Goal: Complete application form: Complete application form

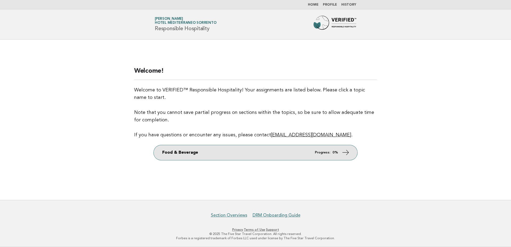
click at [321, 149] on link "Food & Beverage Progress: 0%" at bounding box center [256, 152] width 204 height 15
click at [286, 151] on link "Food & Beverage Progress: 0%" at bounding box center [256, 152] width 204 height 15
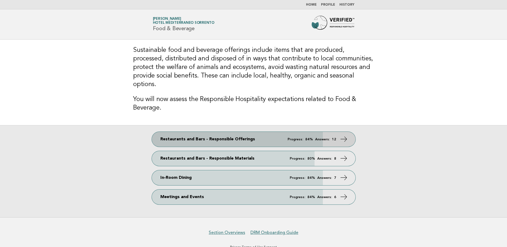
click at [194, 132] on link "Restaurants and Bars - Responsible Offerings Progress: 84% Answers: 12" at bounding box center [254, 139] width 204 height 15
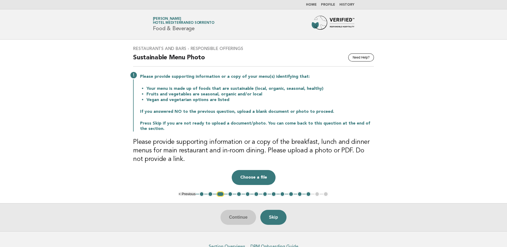
click at [244, 217] on div "Continue Skip" at bounding box center [253, 217] width 507 height 28
click at [201, 194] on button "1" at bounding box center [201, 193] width 5 height 5
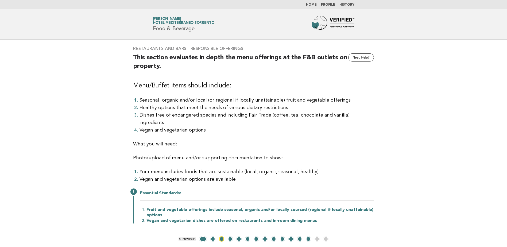
scroll to position [27, 0]
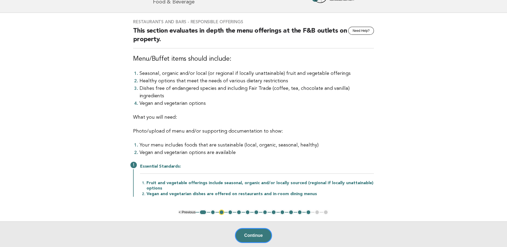
click at [230, 210] on button "4" at bounding box center [230, 212] width 5 height 5
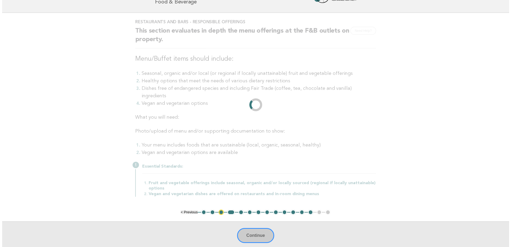
scroll to position [0, 0]
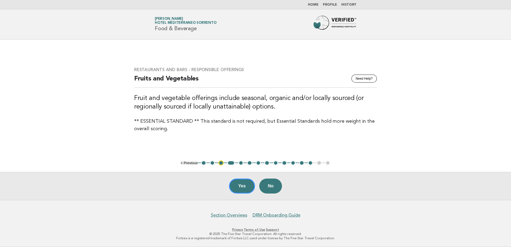
click at [233, 163] on button "4" at bounding box center [231, 162] width 8 height 5
click at [242, 163] on button "5" at bounding box center [240, 162] width 5 height 5
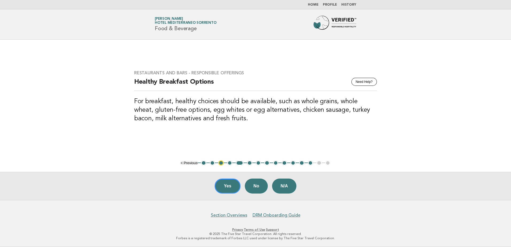
click at [250, 163] on button "6" at bounding box center [249, 162] width 5 height 5
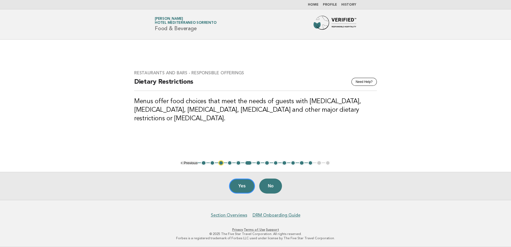
click at [259, 164] on button "7" at bounding box center [258, 162] width 5 height 5
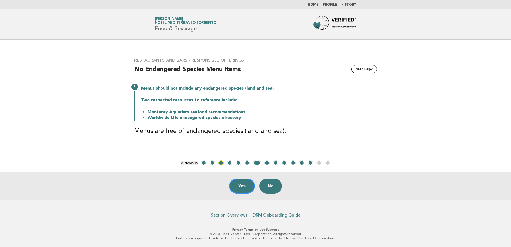
click at [268, 162] on button "8" at bounding box center [266, 162] width 5 height 5
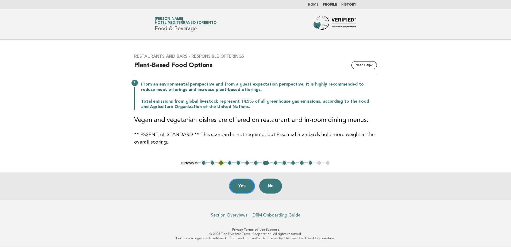
click at [277, 163] on button "9" at bounding box center [275, 162] width 5 height 5
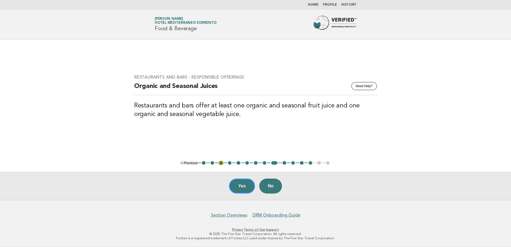
click at [286, 163] on button "10" at bounding box center [284, 162] width 5 height 5
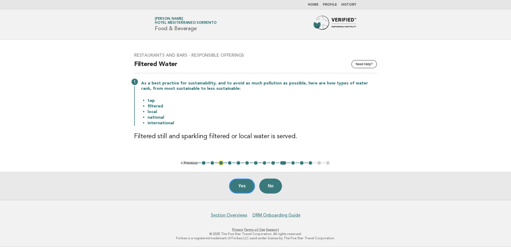
click at [295, 162] on button "11" at bounding box center [293, 162] width 5 height 5
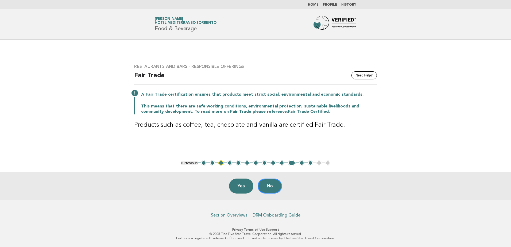
click at [302, 163] on button "12" at bounding box center [301, 162] width 5 height 5
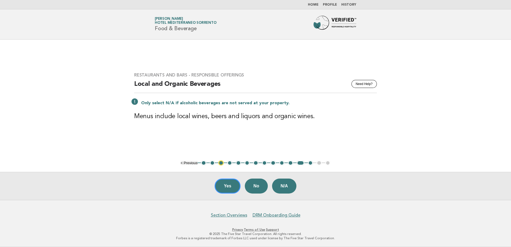
click at [312, 164] on button "13" at bounding box center [310, 162] width 5 height 5
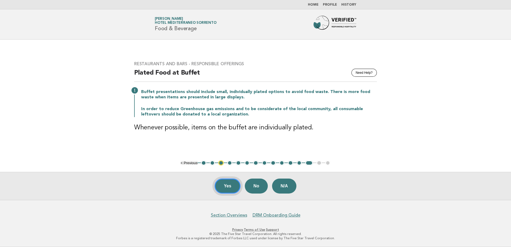
click at [228, 189] on button "Yes" at bounding box center [228, 186] width 26 height 15
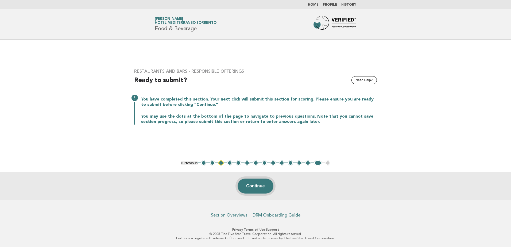
click at [246, 185] on button "Continue" at bounding box center [256, 186] width 36 height 15
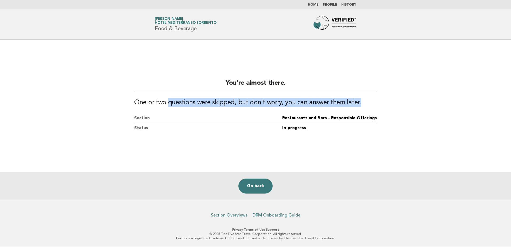
drag, startPoint x: 167, startPoint y: 104, endPoint x: 357, endPoint y: 106, distance: 189.8
click at [357, 106] on h3 "One or two questions were skipped, but don't worry, you can answer them later." at bounding box center [255, 102] width 243 height 9
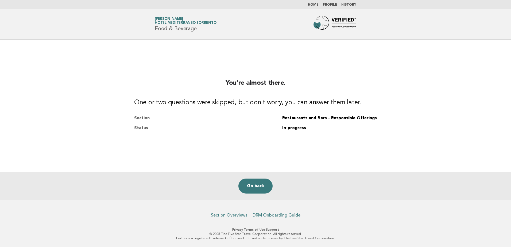
click at [322, 141] on main "You're almost there. One or two questions were skipped, but don't worry, you ca…" at bounding box center [255, 120] width 511 height 160
click at [257, 186] on link "Go back" at bounding box center [255, 186] width 34 height 15
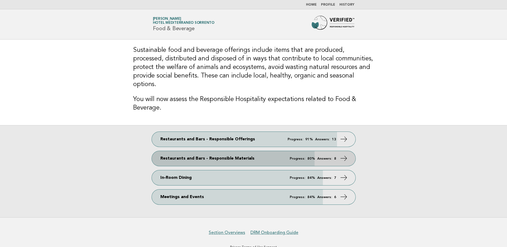
click at [181, 155] on link "Restaurants and Bars - Responsible Materials Progress: 80% Answers: 8" at bounding box center [254, 158] width 204 height 15
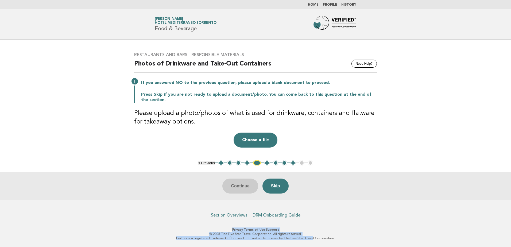
drag, startPoint x: 301, startPoint y: 249, endPoint x: 294, endPoint y: 261, distance: 14.0
click at [294, 247] on html "Home Profile History Forbes Travel Guide [PERSON_NAME] Hotel [GEOGRAPHIC_DATA] …" at bounding box center [255, 123] width 511 height 247
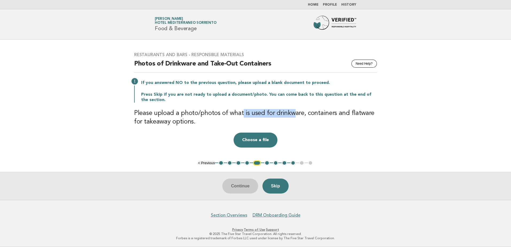
drag, startPoint x: 243, startPoint y: 113, endPoint x: 292, endPoint y: 115, distance: 48.5
click at [292, 115] on h3 "Please upload a photo/photos of what is used for drinkware, containers and flat…" at bounding box center [255, 117] width 243 height 17
drag, startPoint x: 179, startPoint y: 113, endPoint x: 219, endPoint y: 113, distance: 39.8
click at [219, 113] on h3 "Please upload a photo/photos of what is used for drinkware, containers and flat…" at bounding box center [255, 117] width 243 height 17
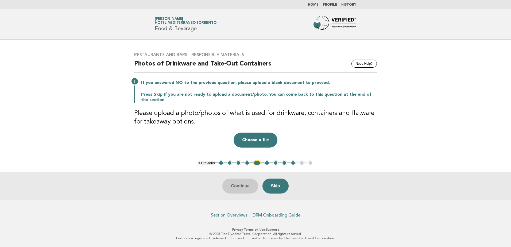
drag, startPoint x: 219, startPoint y: 113, endPoint x: 271, endPoint y: 112, distance: 51.6
click at [271, 112] on h3 "Please upload a photo/photos of what is used for drinkware, containers and flat…" at bounding box center [255, 117] width 243 height 17
drag, startPoint x: 276, startPoint y: 112, endPoint x: 293, endPoint y: 112, distance: 17.9
click at [293, 112] on h3 "Please upload a photo/photos of what is used for drinkware, containers and flat…" at bounding box center [255, 117] width 243 height 17
drag, startPoint x: 293, startPoint y: 112, endPoint x: 290, endPoint y: 116, distance: 5.3
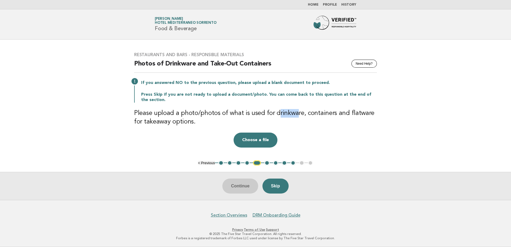
click at [290, 116] on h3 "Please upload a photo/photos of what is used for drinkware, containers and flat…" at bounding box center [255, 117] width 243 height 17
drag, startPoint x: 143, startPoint y: 121, endPoint x: 191, endPoint y: 125, distance: 48.1
click at [191, 125] on h3 "Please upload a photo/photos of what is used for drinkware, containers and flat…" at bounding box center [255, 117] width 243 height 17
click at [362, 115] on h3 "Please upload a photo/photos of what is used for drinkware, containers and flat…" at bounding box center [255, 117] width 243 height 17
drag, startPoint x: 369, startPoint y: 115, endPoint x: 274, endPoint y: 107, distance: 94.9
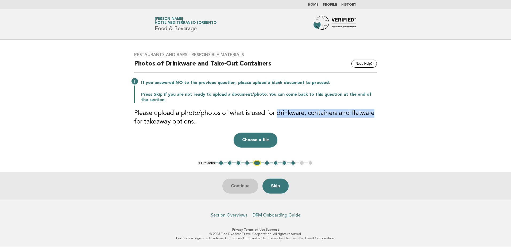
click at [274, 107] on div "Restaurants and Bars - Responsible Materials Need Help? Photos of Drinkware and…" at bounding box center [256, 100] width 256 height 108
drag, startPoint x: 274, startPoint y: 107, endPoint x: 276, endPoint y: 117, distance: 9.8
click at [276, 117] on h3 "Please upload a photo/photos of what is used for drinkware, containers and flat…" at bounding box center [255, 117] width 243 height 17
drag, startPoint x: 271, startPoint y: 113, endPoint x: 369, endPoint y: 117, distance: 98.2
click at [369, 117] on h3 "Please upload a photo/photos of what is used for drinkware, containers and flat…" at bounding box center [255, 117] width 243 height 17
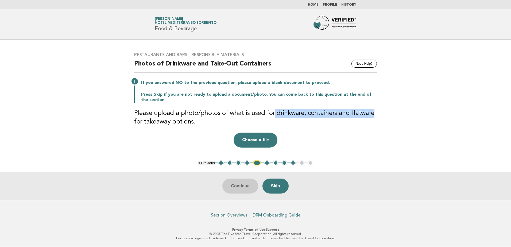
drag, startPoint x: 369, startPoint y: 117, endPoint x: 327, endPoint y: 117, distance: 42.5
click at [328, 117] on h3 "Please upload a photo/photos of what is used for drinkware, containers and flat…" at bounding box center [255, 117] width 243 height 17
drag, startPoint x: 318, startPoint y: 115, endPoint x: 334, endPoint y: 115, distance: 15.8
click at [334, 115] on h3 "Please upload a photo/photos of what is used for drinkware, containers and flat…" at bounding box center [255, 117] width 243 height 17
drag, startPoint x: 334, startPoint y: 115, endPoint x: 373, endPoint y: 114, distance: 39.3
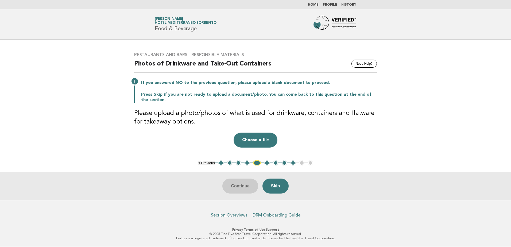
click at [373, 114] on h3 "Please upload a photo/photos of what is used for drinkware, containers and flat…" at bounding box center [255, 117] width 243 height 17
drag, startPoint x: 371, startPoint y: 114, endPoint x: 345, endPoint y: 114, distance: 25.7
click at [345, 114] on h3 "Please upload a photo/photos of what is used for drinkware, containers and flat…" at bounding box center [255, 117] width 243 height 17
drag, startPoint x: 345, startPoint y: 114, endPoint x: 350, endPoint y: 114, distance: 4.3
copy h3 "flatware"
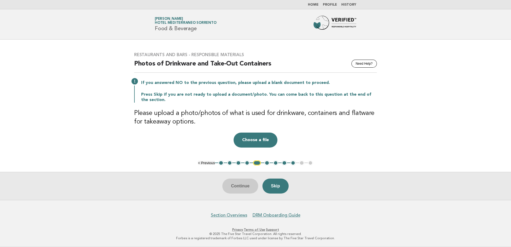
click at [355, 131] on div "Restaurants and Bars - Responsible Materials Need Help? Photos of Drinkware and…" at bounding box center [256, 100] width 256 height 108
click at [268, 162] on button "6" at bounding box center [266, 162] width 5 height 5
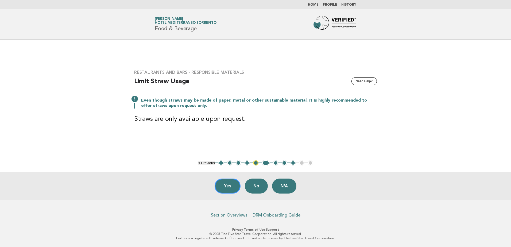
click at [274, 163] on button "7" at bounding box center [275, 162] width 5 height 5
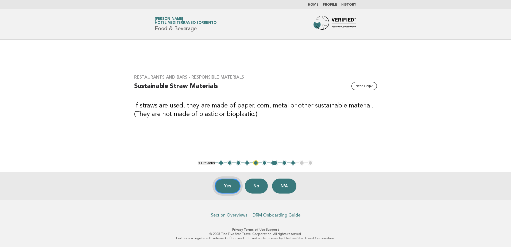
click at [230, 188] on button "Yes" at bounding box center [228, 186] width 26 height 15
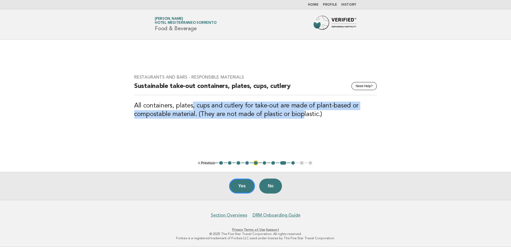
drag, startPoint x: 192, startPoint y: 107, endPoint x: 299, endPoint y: 113, distance: 107.3
click at [299, 113] on h3 "All containers, plates, cups and cutlery for take-out are made of plant-based o…" at bounding box center [255, 110] width 243 height 17
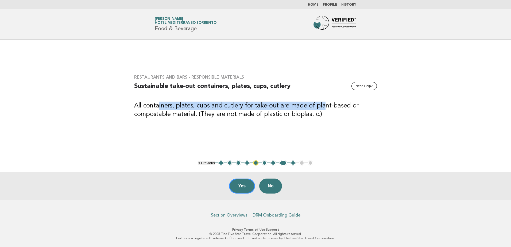
drag, startPoint x: 159, startPoint y: 102, endPoint x: 320, endPoint y: 97, distance: 161.2
click at [320, 97] on div "Restaurants and Bars - Responsible Materials Need Help? Sustainable take-out co…" at bounding box center [256, 99] width 256 height 63
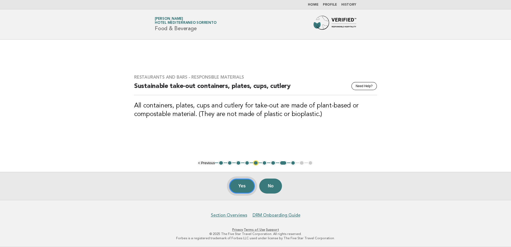
click at [242, 184] on button "Yes" at bounding box center [242, 186] width 26 height 15
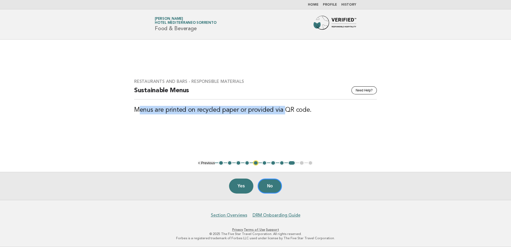
drag, startPoint x: 139, startPoint y: 111, endPoint x: 283, endPoint y: 112, distance: 144.1
click at [283, 112] on h3 "Menus are printed on recycled paper or provided via QR code." at bounding box center [255, 110] width 243 height 9
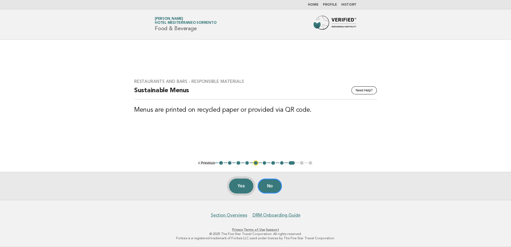
click at [241, 184] on button "Yes" at bounding box center [241, 186] width 25 height 15
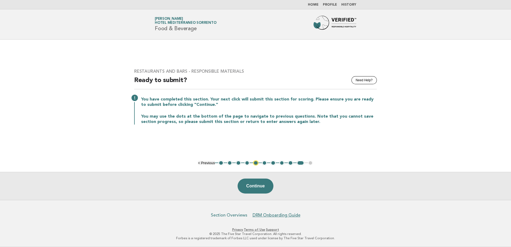
click at [222, 217] on link "Section Overviews" at bounding box center [229, 214] width 36 height 5
click at [312, 3] on li "Home" at bounding box center [313, 5] width 11 height 4
click at [312, 3] on link "Home" at bounding box center [313, 4] width 11 height 3
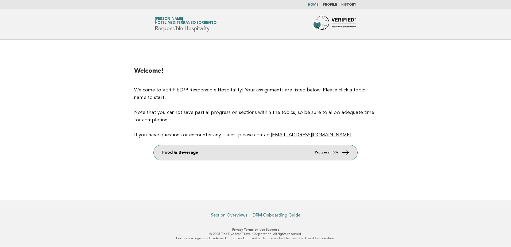
click at [191, 155] on link "Food & Beverage Progress: 0%" at bounding box center [256, 152] width 204 height 15
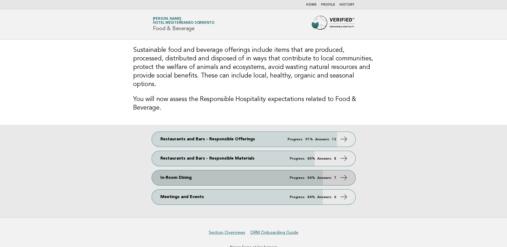
click at [195, 172] on link "In-Room Dining Progress: 84% Answers: 7" at bounding box center [254, 177] width 204 height 15
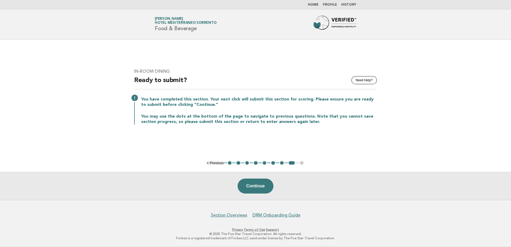
click at [230, 164] on button "1" at bounding box center [229, 162] width 5 height 5
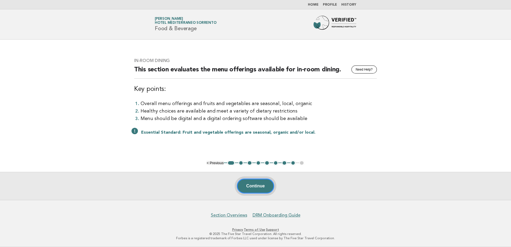
click at [253, 184] on button "Continue" at bounding box center [255, 186] width 37 height 15
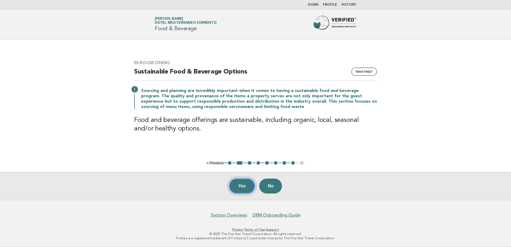
click at [241, 189] on button "Yes" at bounding box center [242, 186] width 26 height 15
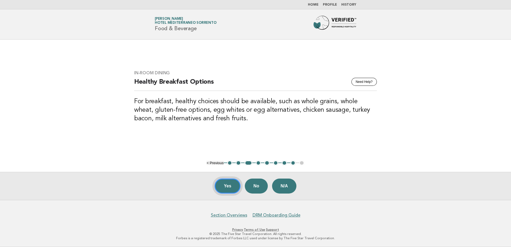
click at [219, 187] on button "Yes" at bounding box center [228, 186] width 26 height 15
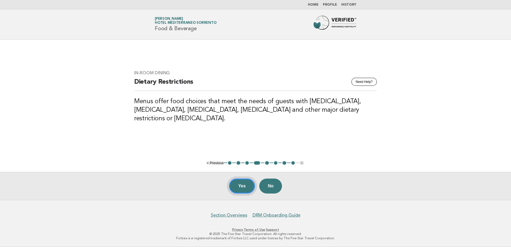
click at [236, 186] on button "Yes" at bounding box center [242, 186] width 26 height 15
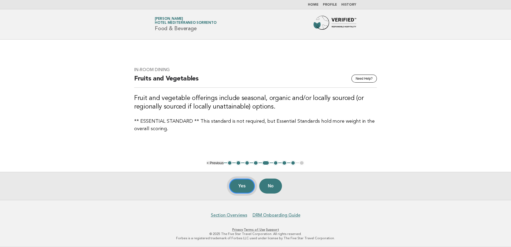
click at [247, 183] on button "Yes" at bounding box center [242, 186] width 26 height 15
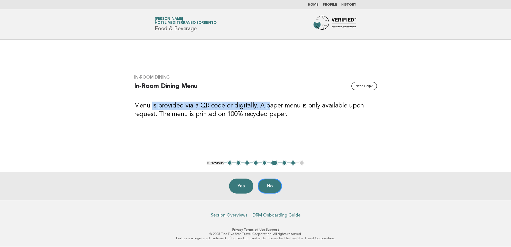
drag, startPoint x: 152, startPoint y: 106, endPoint x: 266, endPoint y: 105, distance: 113.3
click at [266, 105] on h3 "Menu is provided via a QR code or digitally. A paper menu is only available upo…" at bounding box center [255, 110] width 243 height 17
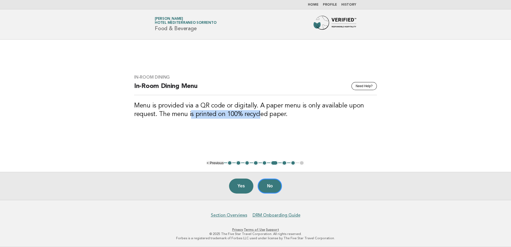
drag, startPoint x: 192, startPoint y: 114, endPoint x: 259, endPoint y: 112, distance: 66.3
click at [259, 112] on h3 "Menu is provided via a QR code or digitally. A paper menu is only available upo…" at bounding box center [255, 110] width 243 height 17
click at [272, 189] on button "No" at bounding box center [270, 186] width 24 height 15
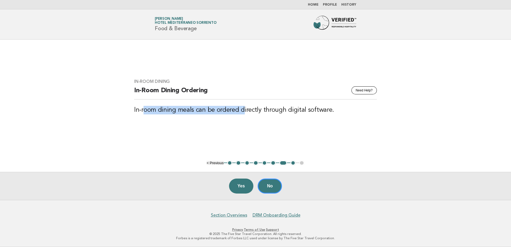
drag, startPoint x: 150, startPoint y: 110, endPoint x: 243, endPoint y: 109, distance: 93.3
click at [243, 109] on h3 "In-room dining meals can be ordered directly through digital software." at bounding box center [255, 110] width 243 height 9
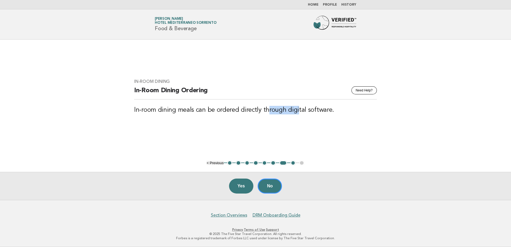
drag, startPoint x: 268, startPoint y: 111, endPoint x: 296, endPoint y: 109, distance: 29.0
click at [296, 109] on h3 "In-room dining meals can be ordered directly through digital software." at bounding box center [255, 110] width 243 height 9
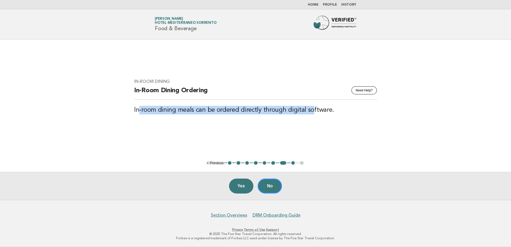
drag, startPoint x: 138, startPoint y: 113, endPoint x: 311, endPoint y: 113, distance: 172.7
click at [311, 113] on h3 "In-room dining meals can be ordered directly through digital software." at bounding box center [255, 110] width 243 height 9
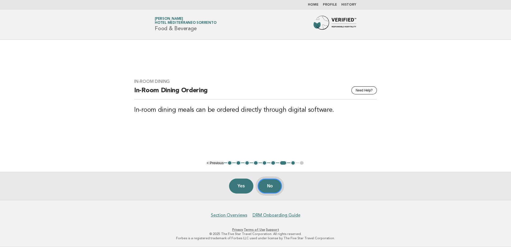
click at [267, 184] on button "No" at bounding box center [270, 186] width 24 height 15
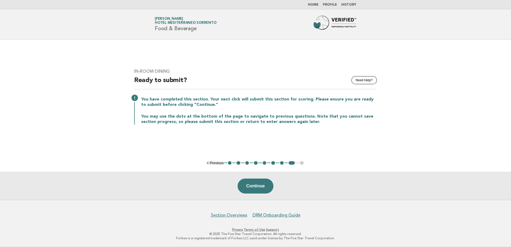
click at [258, 186] on button "Continue" at bounding box center [256, 186] width 36 height 15
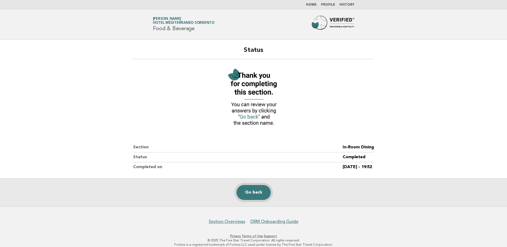
click at [257, 194] on link "Go back" at bounding box center [254, 192] width 34 height 15
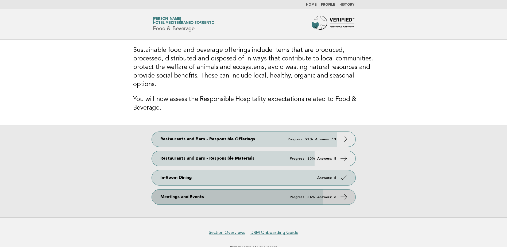
click at [210, 189] on link "Meetings and Events Progress: 84% Answers: 6" at bounding box center [254, 196] width 204 height 15
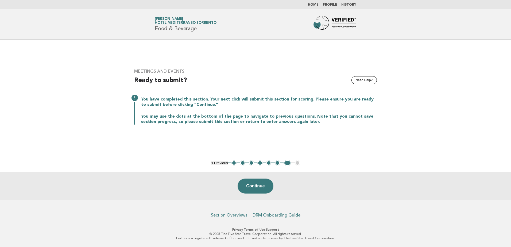
click at [232, 165] on button "1" at bounding box center [233, 162] width 5 height 5
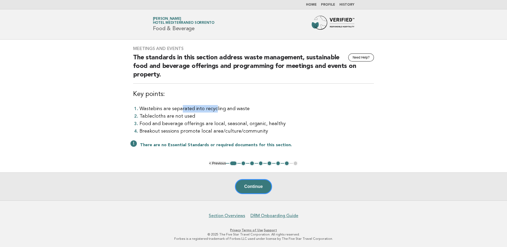
drag, startPoint x: 181, startPoint y: 109, endPoint x: 213, endPoint y: 110, distance: 32.1
click at [213, 110] on li "Wastebins are separated into recycling and waste" at bounding box center [257, 108] width 234 height 7
click at [245, 162] on button "2" at bounding box center [243, 163] width 5 height 5
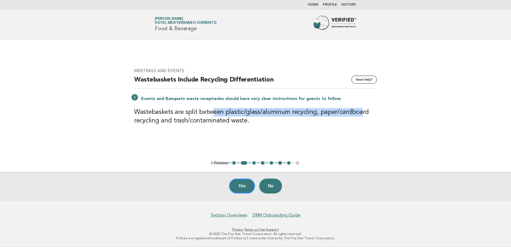
drag, startPoint x: 210, startPoint y: 114, endPoint x: 357, endPoint y: 104, distance: 147.9
click at [357, 104] on div "Meetings and Events Need Help? Wastebaskets Include Recycling Differentiation E…" at bounding box center [256, 100] width 256 height 76
click at [235, 190] on button "Yes" at bounding box center [242, 186] width 26 height 15
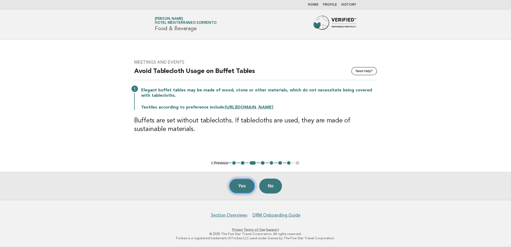
click at [237, 191] on button "Yes" at bounding box center [242, 186] width 26 height 15
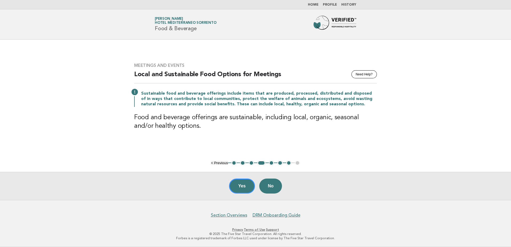
click at [237, 191] on button "Yes" at bounding box center [242, 186] width 26 height 15
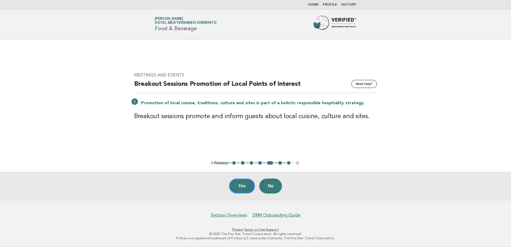
click at [237, 191] on button "Yes" at bounding box center [242, 186] width 26 height 15
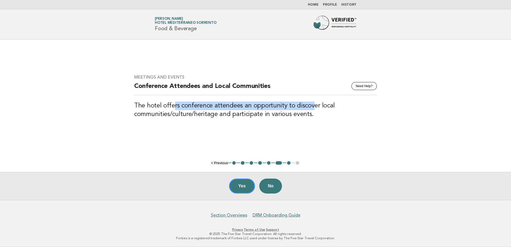
drag, startPoint x: 172, startPoint y: 105, endPoint x: 310, endPoint y: 106, distance: 137.9
click at [310, 106] on h3 "The hotel offers conference attendees an opportunity to discover local communit…" at bounding box center [255, 110] width 243 height 17
click at [240, 186] on button "Yes" at bounding box center [242, 186] width 26 height 15
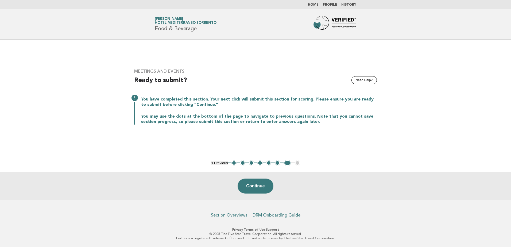
click at [240, 186] on button "Continue" at bounding box center [256, 186] width 36 height 15
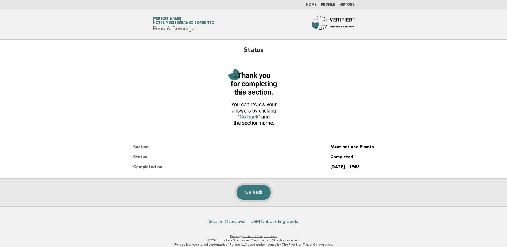
click at [246, 190] on link "Go back" at bounding box center [254, 192] width 34 height 15
